Goal: Transaction & Acquisition: Purchase product/service

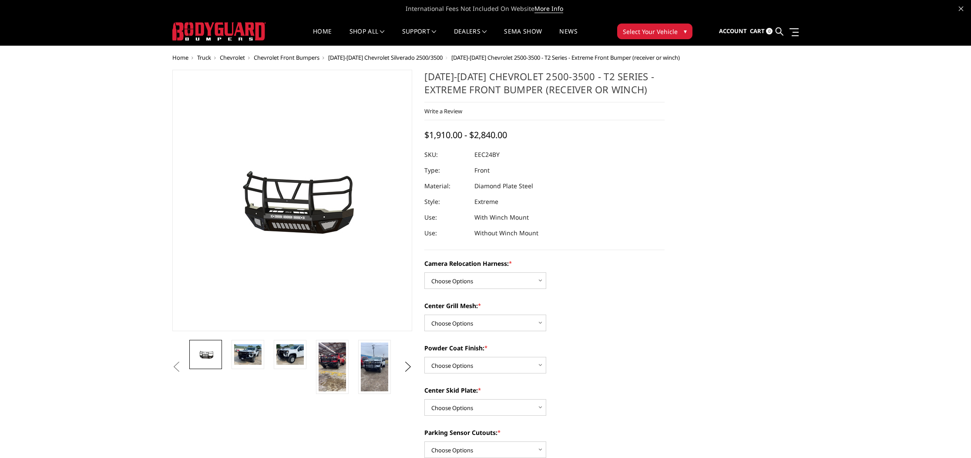
drag, startPoint x: 728, startPoint y: 135, endPoint x: 707, endPoint y: 141, distance: 22.0
select select "3731"
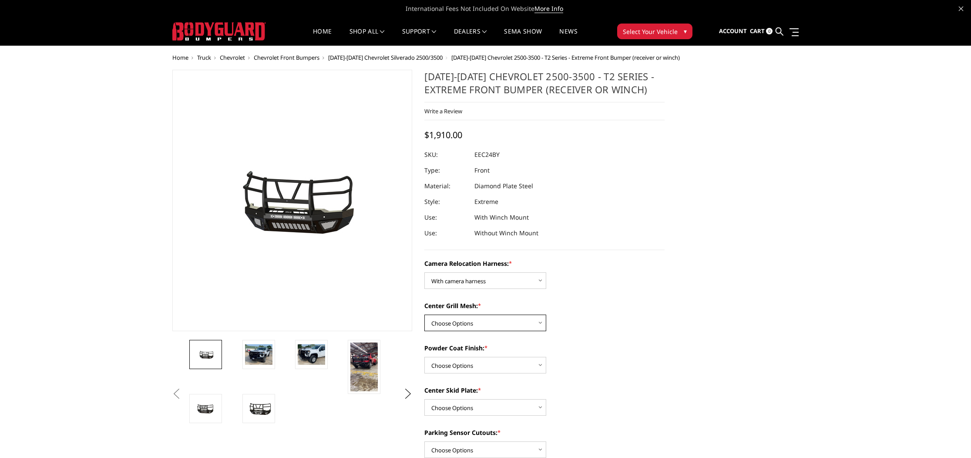
select select "3730"
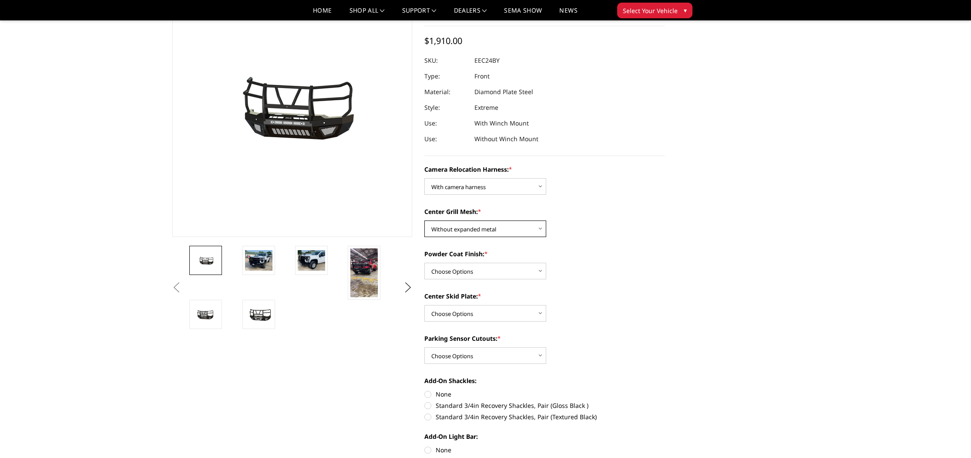
scroll to position [69, 0]
select select "3727"
select select "3725"
select select "3722"
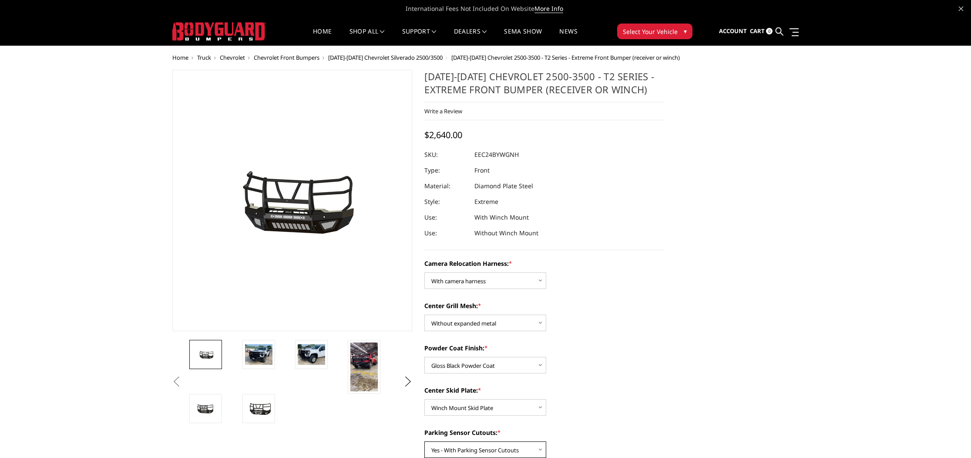
scroll to position [0, 0]
click at [262, 350] on img at bounding box center [258, 354] width 27 height 20
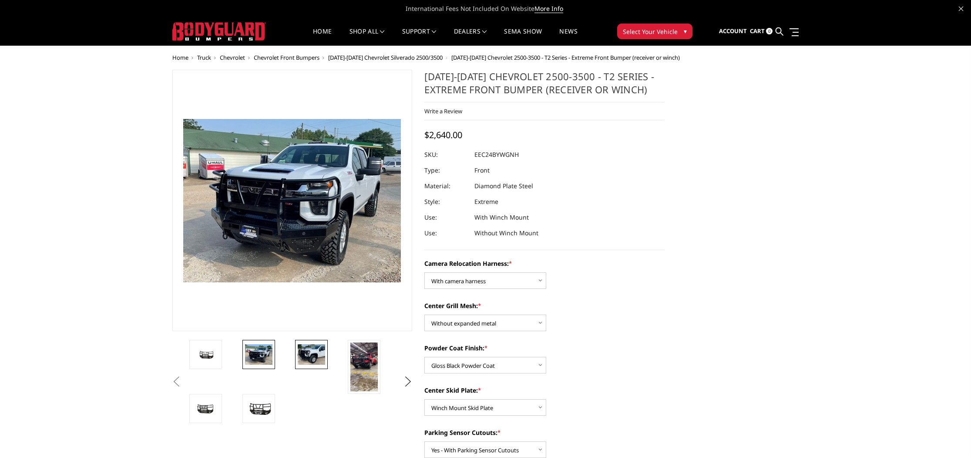
click at [302, 348] on img at bounding box center [311, 354] width 27 height 20
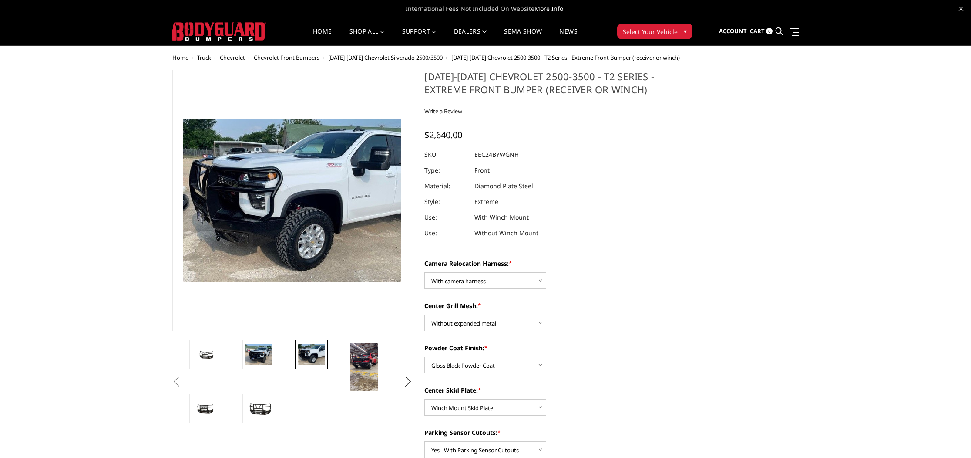
click at [357, 356] on img at bounding box center [363, 366] width 27 height 49
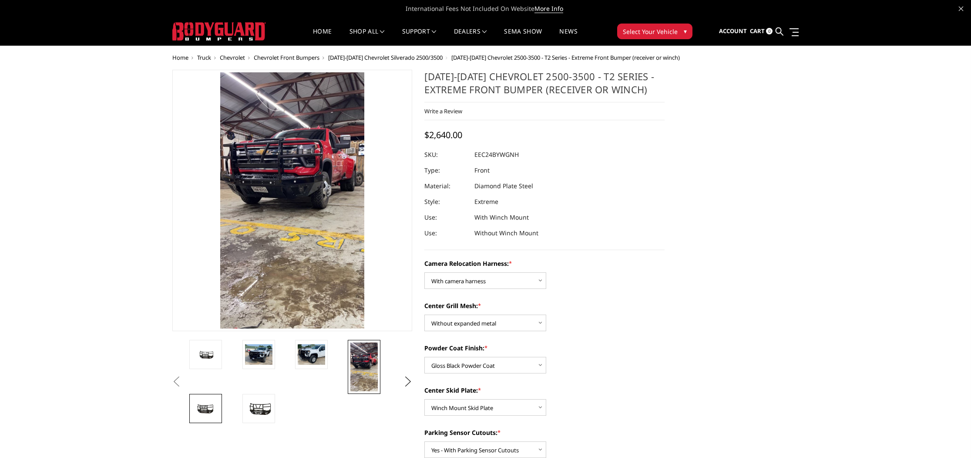
click at [211, 415] on link at bounding box center [205, 408] width 33 height 29
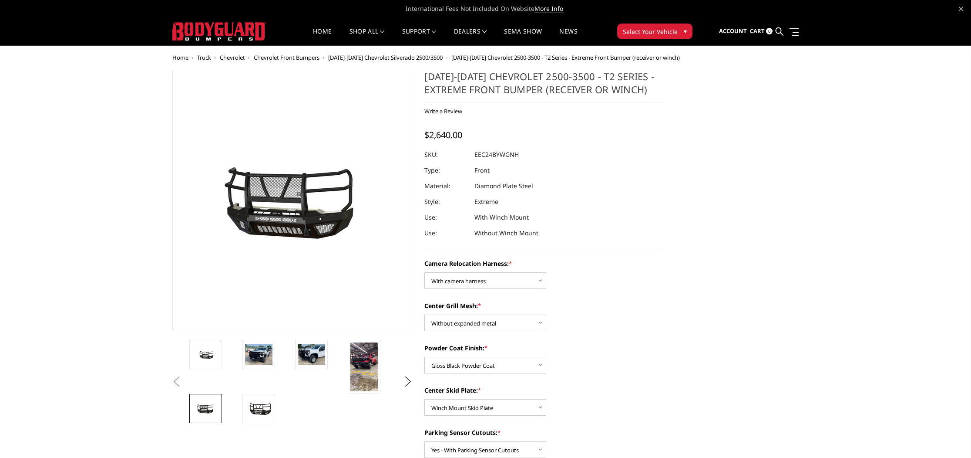
click at [276, 406] on li at bounding box center [266, 408] width 53 height 29
click at [259, 408] on img at bounding box center [258, 408] width 27 height 15
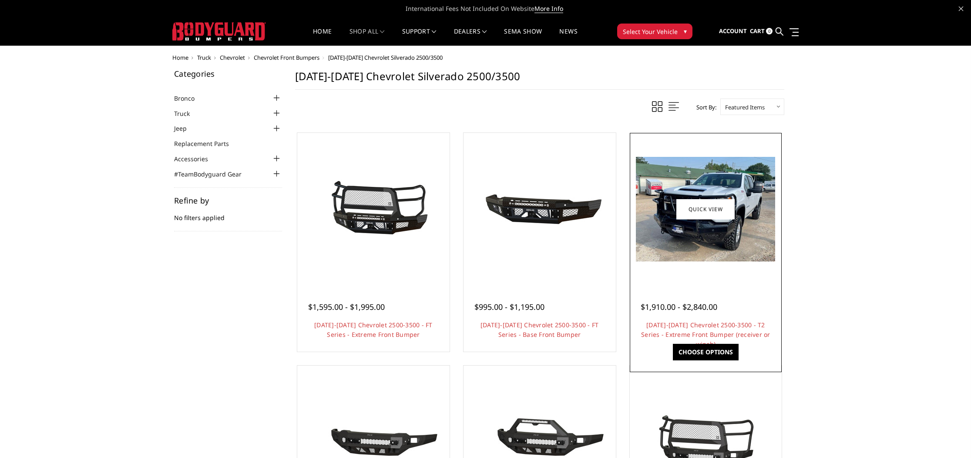
click at [693, 260] on img at bounding box center [705, 209] width 139 height 104
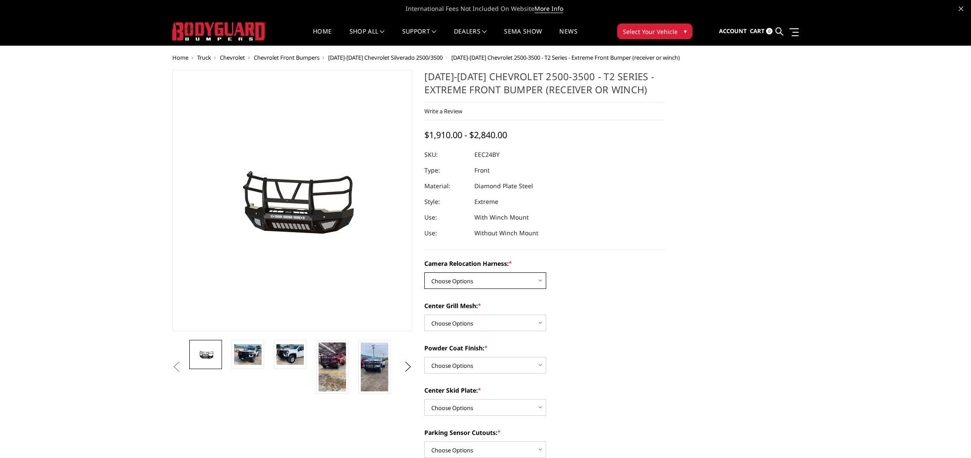
select select "3731"
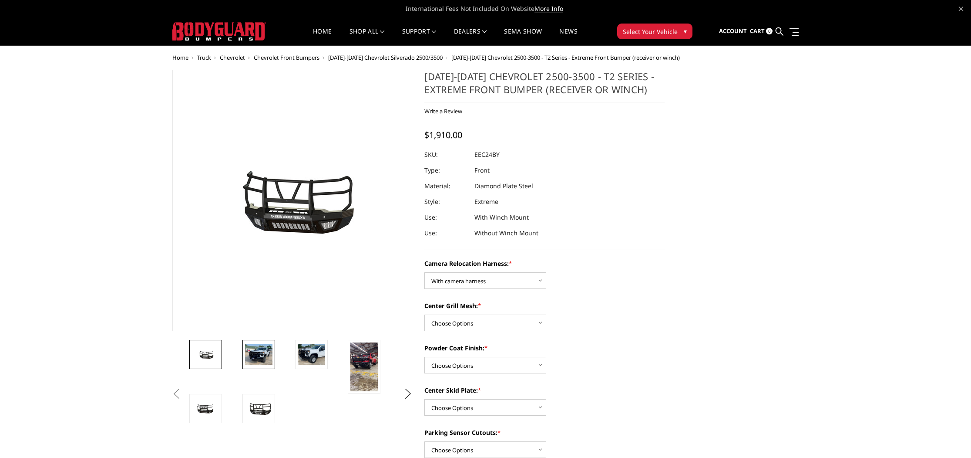
click at [246, 356] on link at bounding box center [258, 354] width 33 height 29
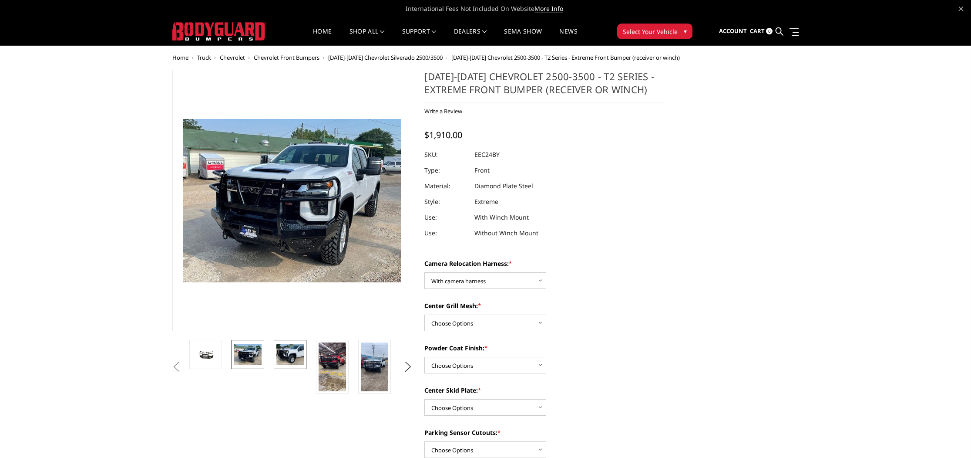
click at [301, 346] on img at bounding box center [289, 354] width 27 height 20
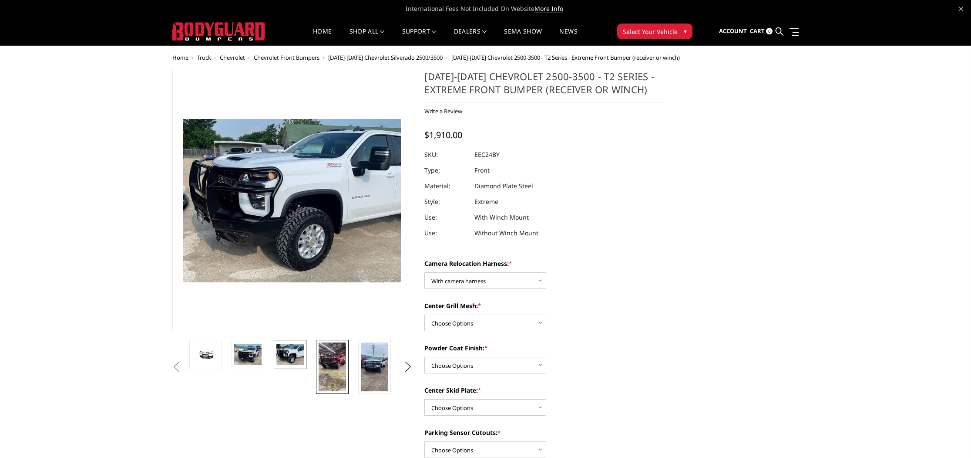
click at [337, 363] on img at bounding box center [332, 366] width 27 height 49
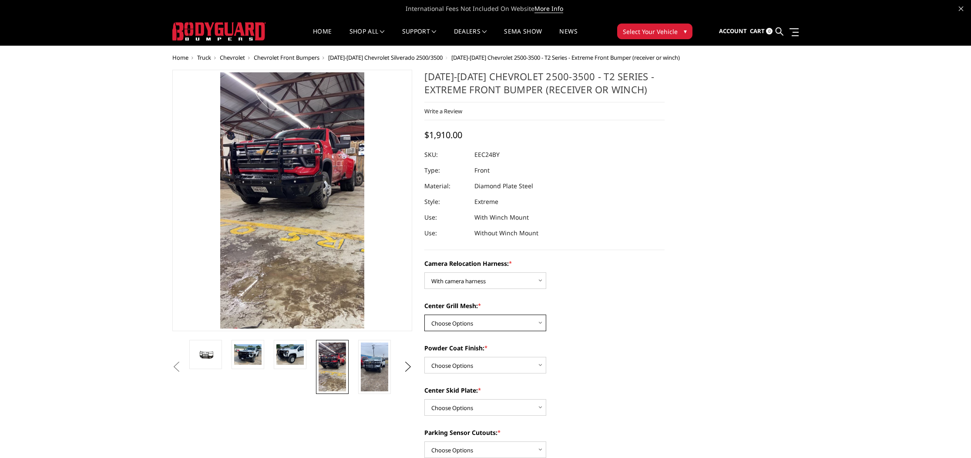
select select "3730"
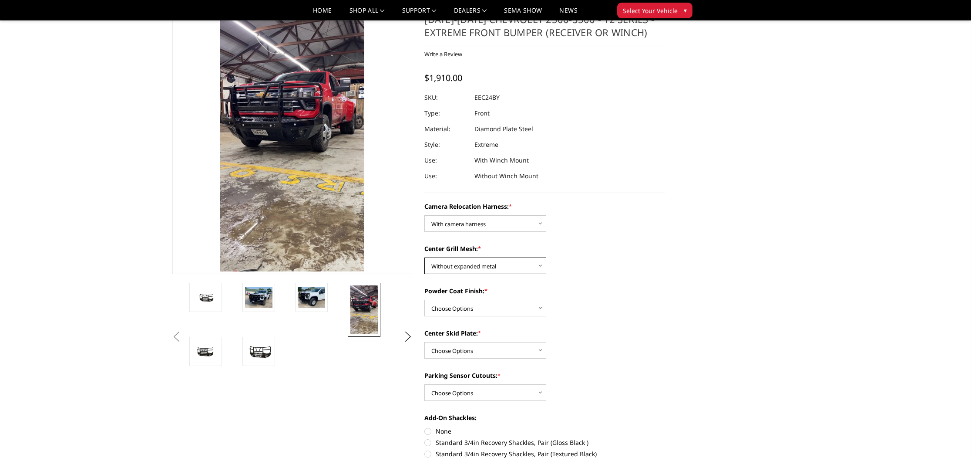
scroll to position [32, 0]
select select "3727"
select select "3725"
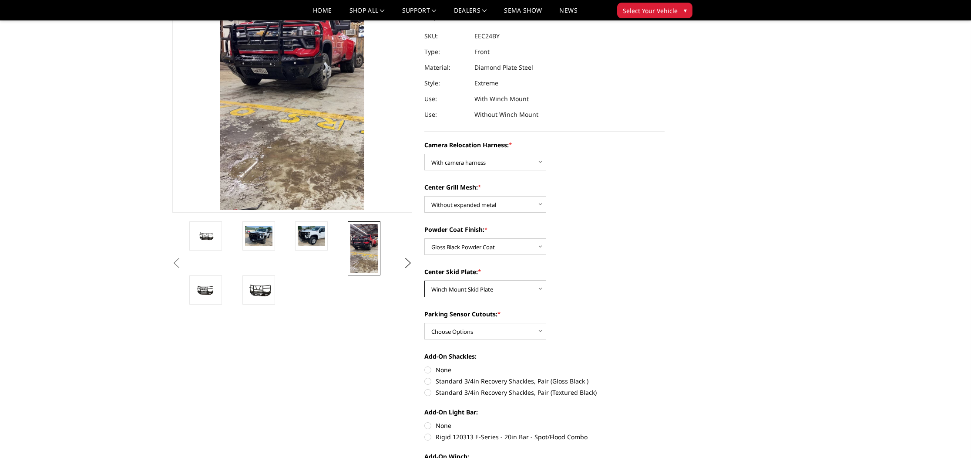
scroll to position [93, 0]
select select "3722"
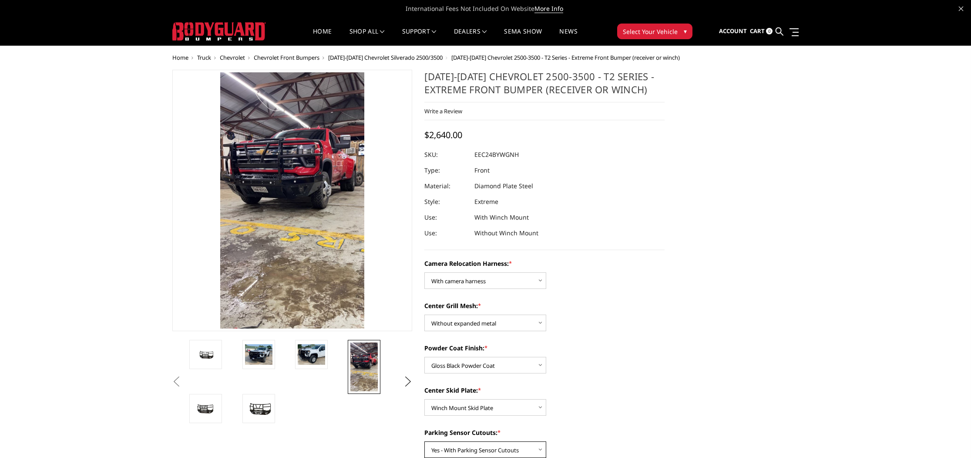
scroll to position [0, 0]
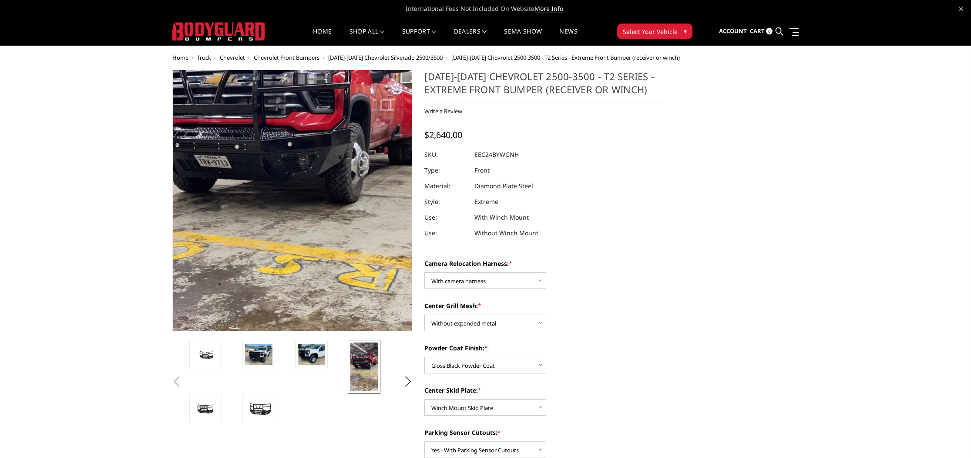
click at [322, 214] on img at bounding box center [283, 184] width 313 height 557
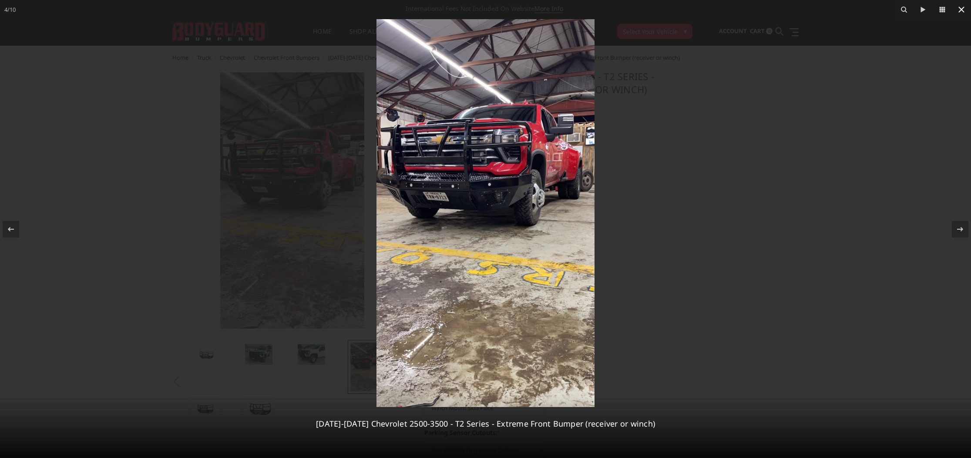
click at [962, 9] on icon at bounding box center [962, 10] width 6 height 6
